Goal: Navigation & Orientation: Go to known website

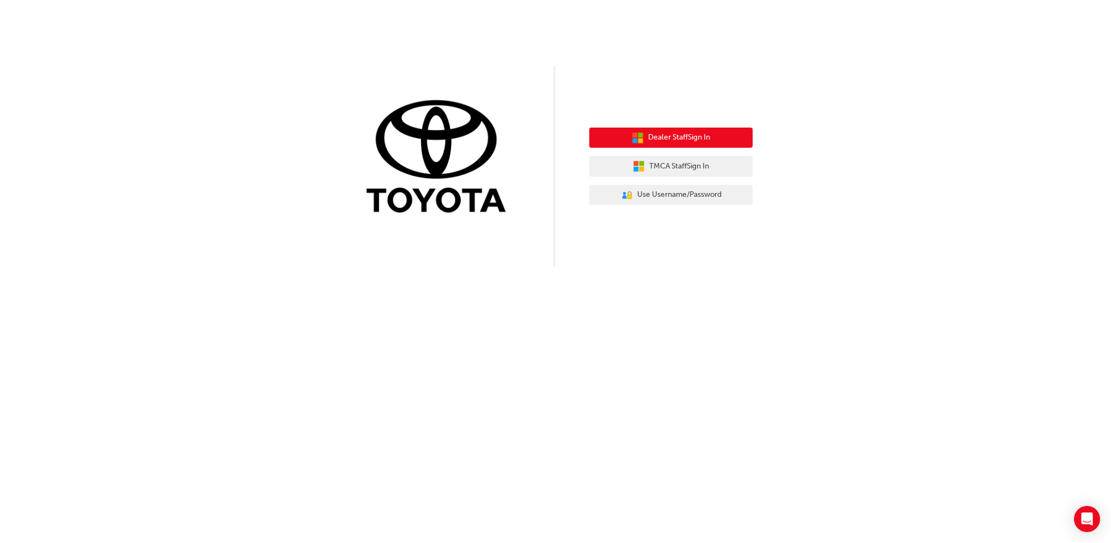
click at [681, 134] on span "Dealer Staff Sign In" at bounding box center [679, 137] width 62 height 13
